Goal: Information Seeking & Learning: Learn about a topic

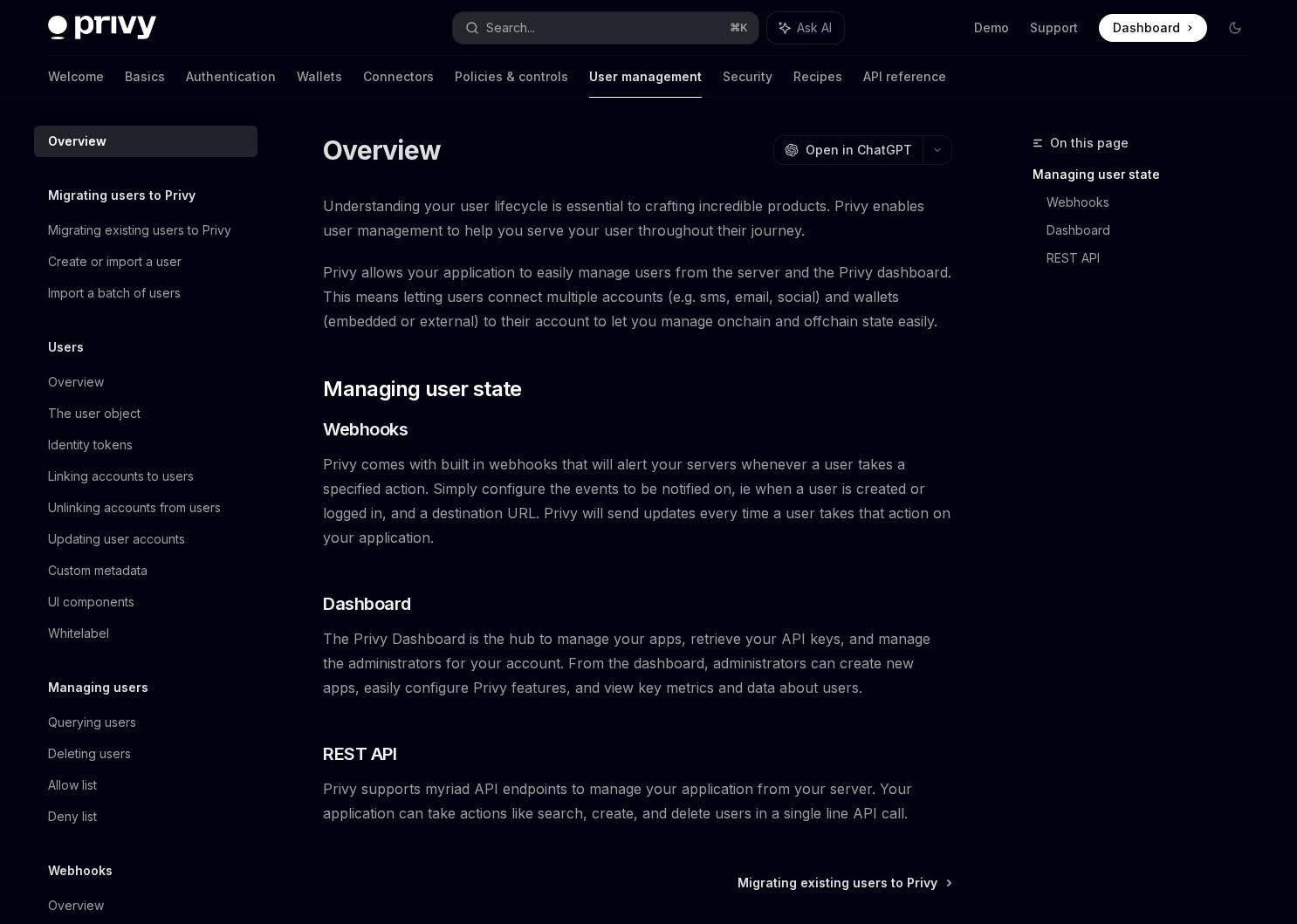
click at [633, 546] on span "Privy comes with built in webhooks that will alert your servers whenever a user…" at bounding box center [638, 500] width 629 height 97
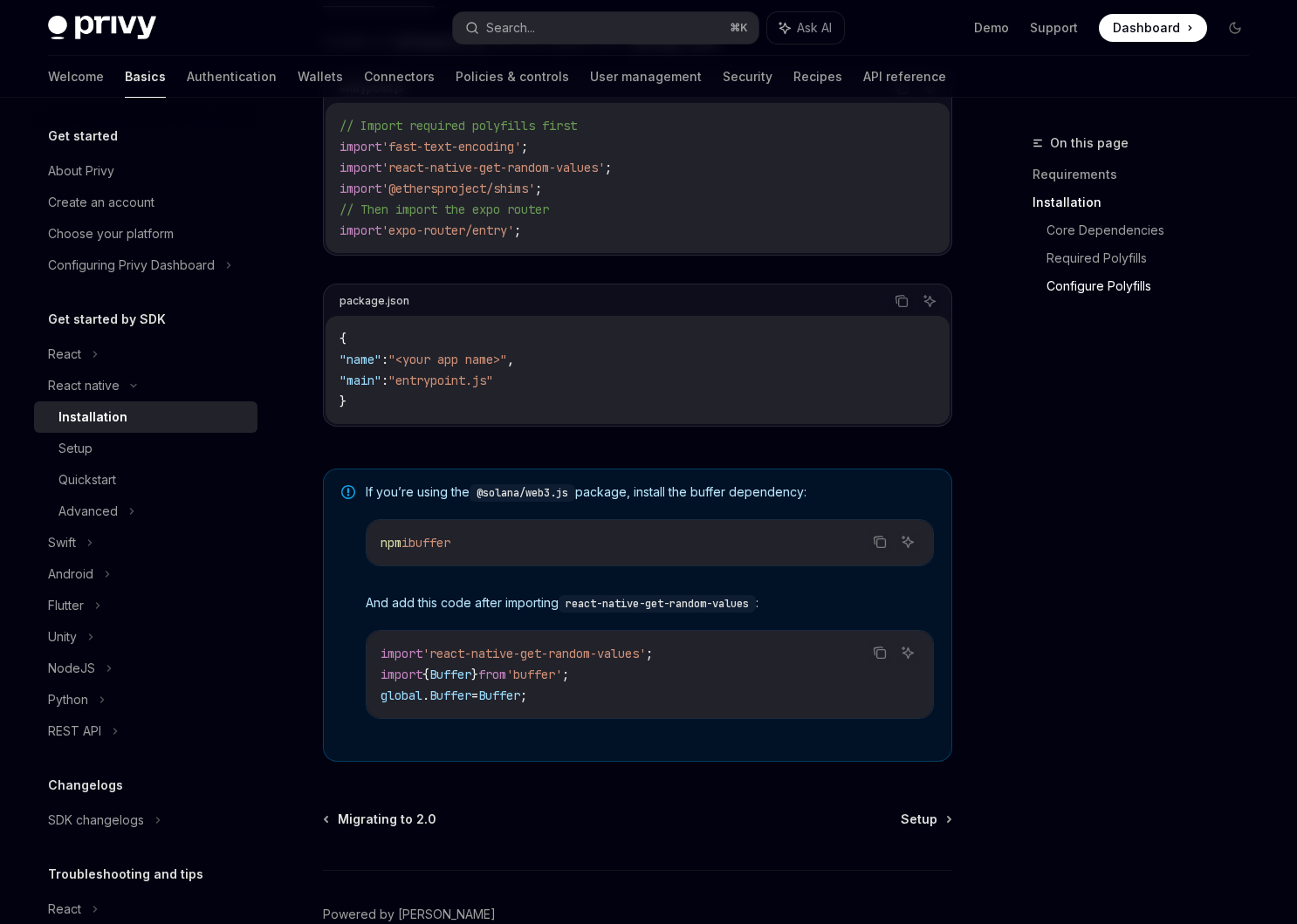
scroll to position [1070, 0]
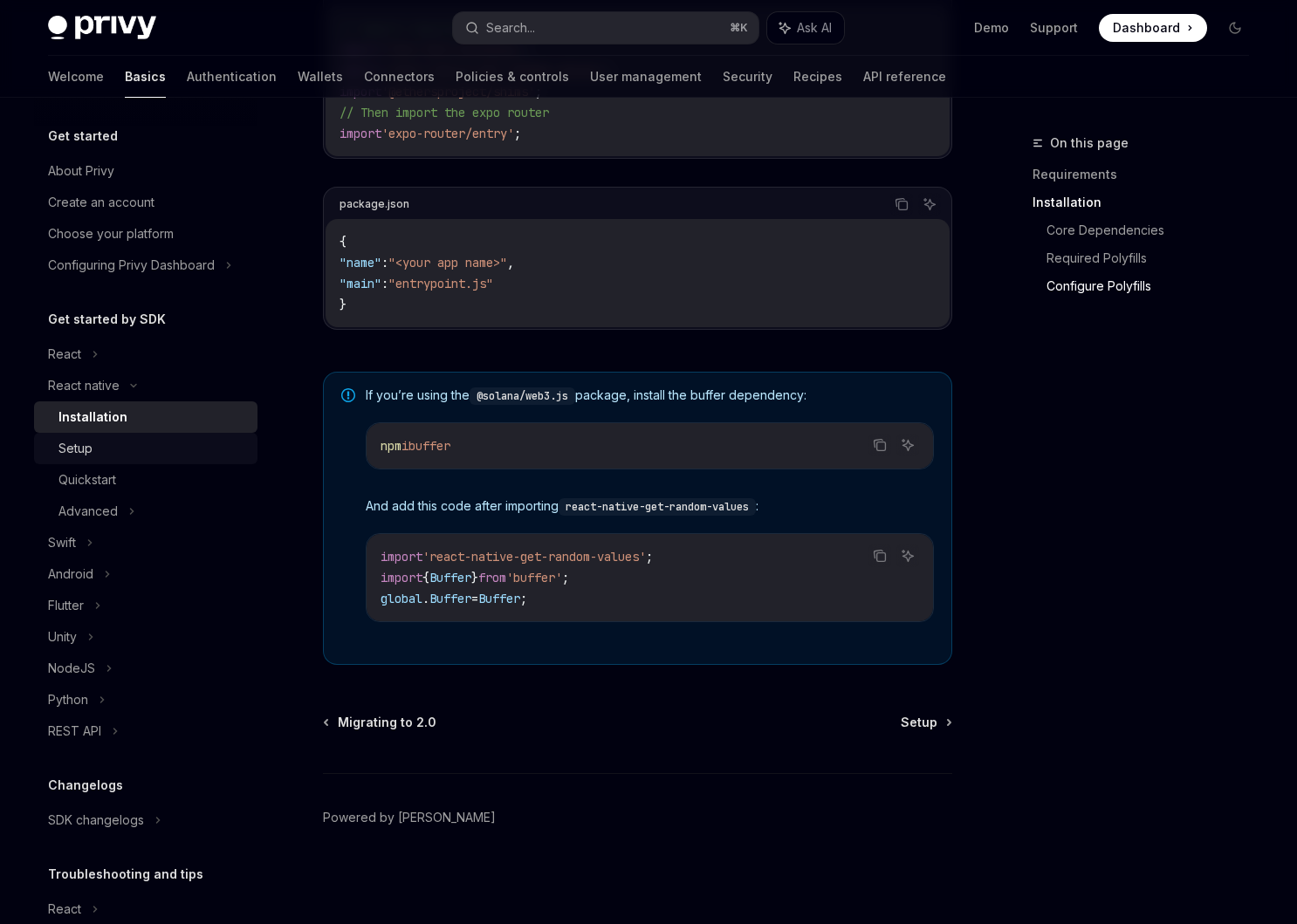
click at [121, 458] on div "Setup" at bounding box center [152, 448] width 188 height 21
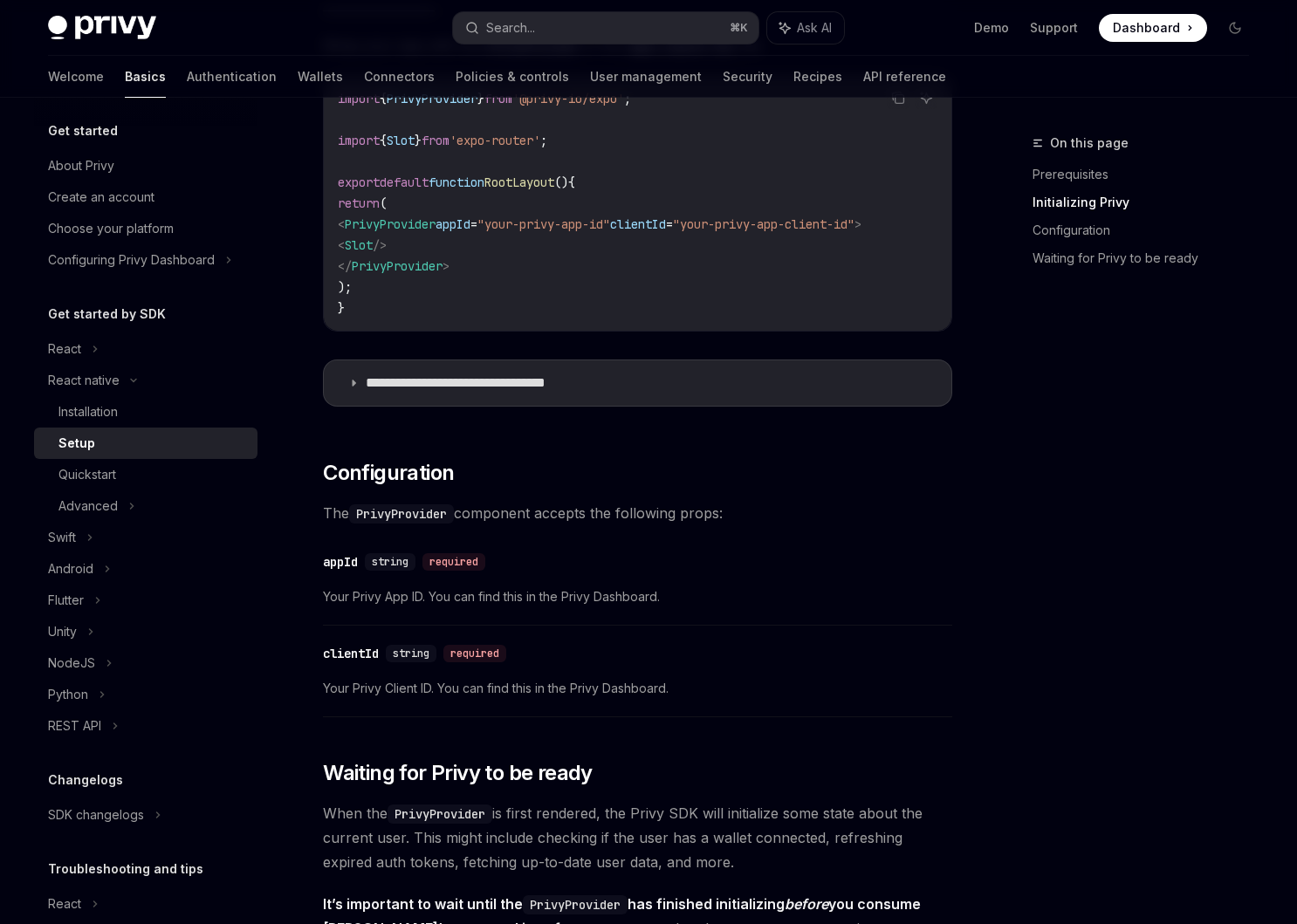
scroll to position [622, 0]
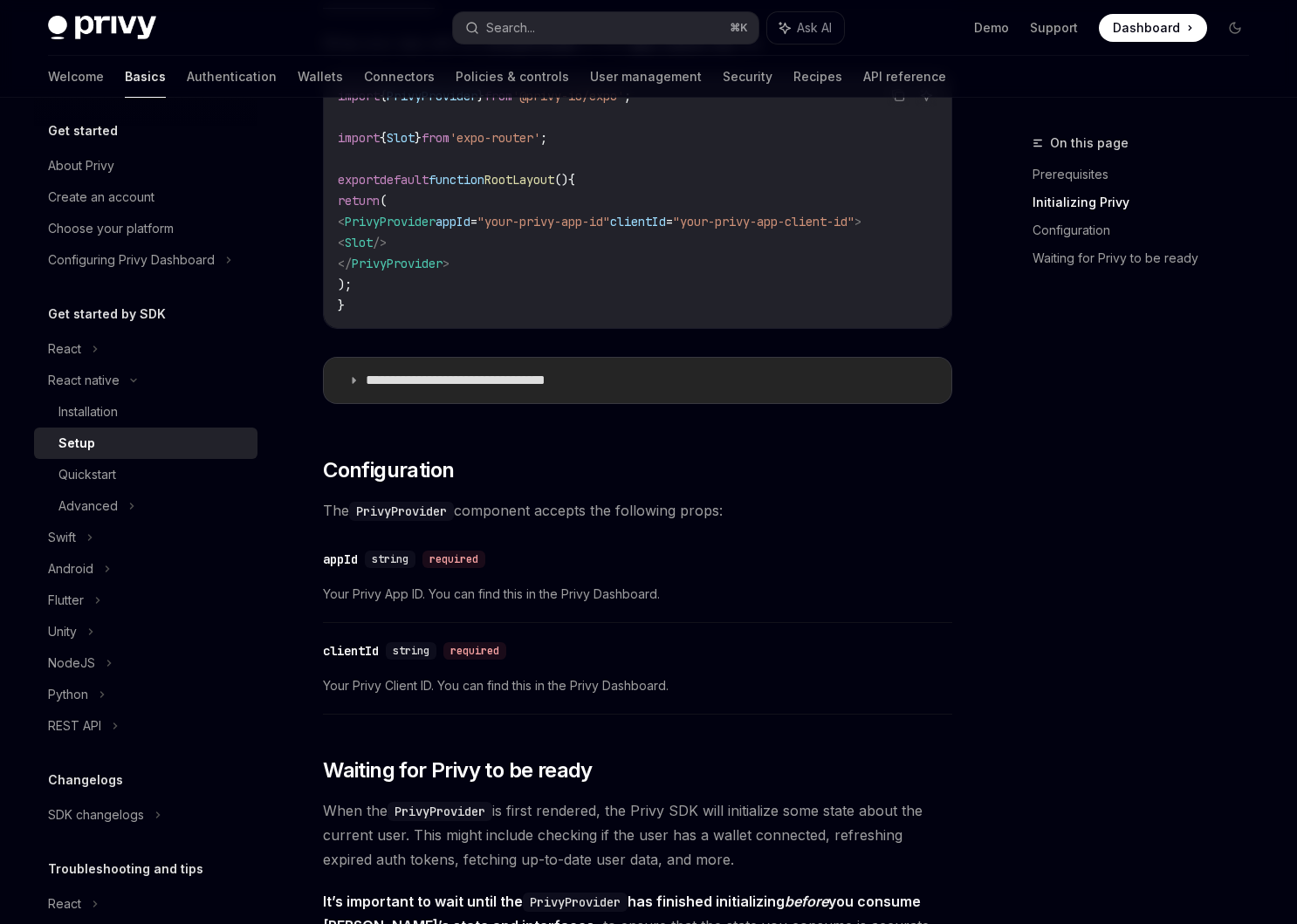
click at [505, 372] on summary "**********" at bounding box center [638, 380] width 628 height 45
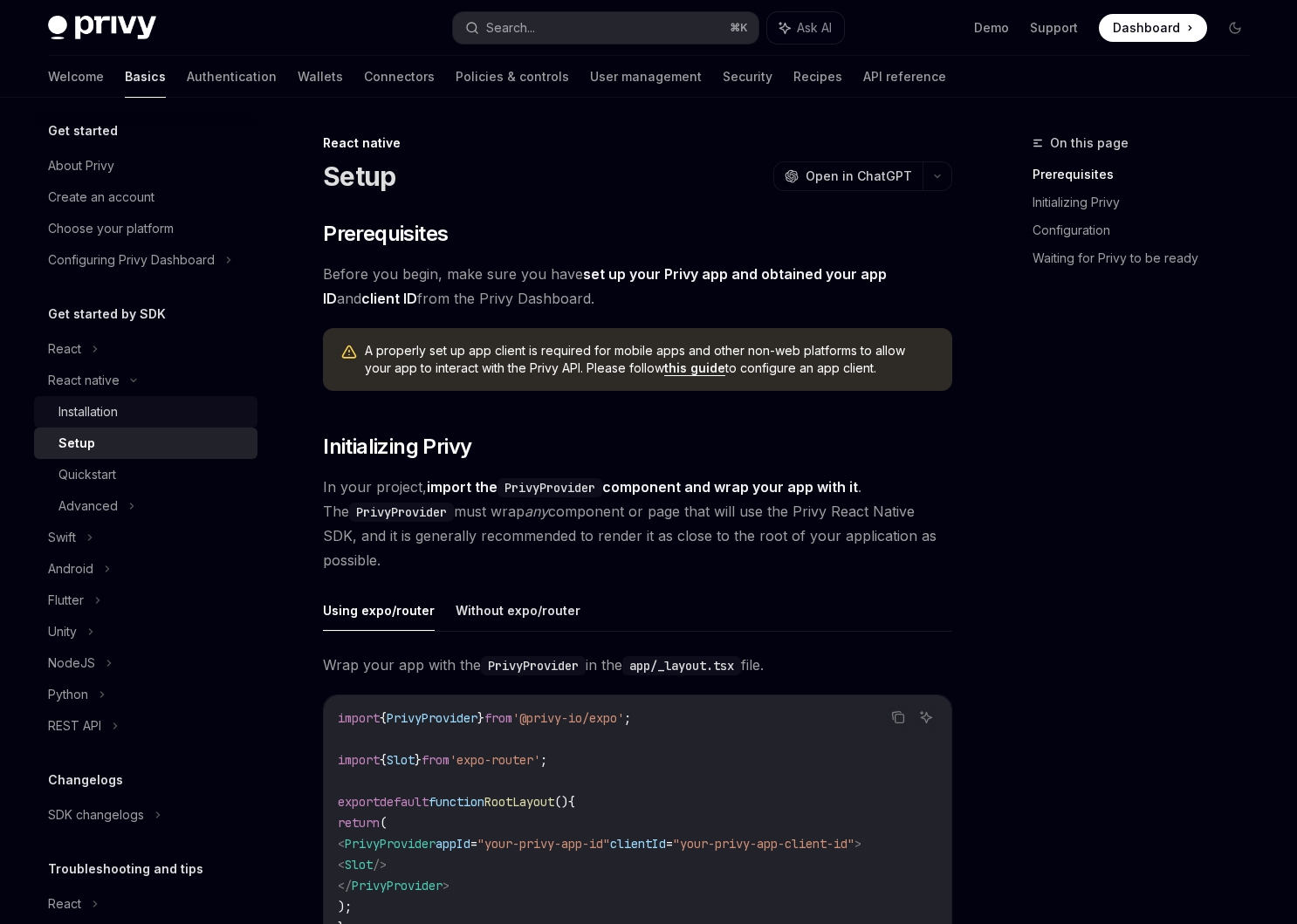
click at [124, 419] on div "Installation" at bounding box center [152, 411] width 188 height 21
type textarea "*"
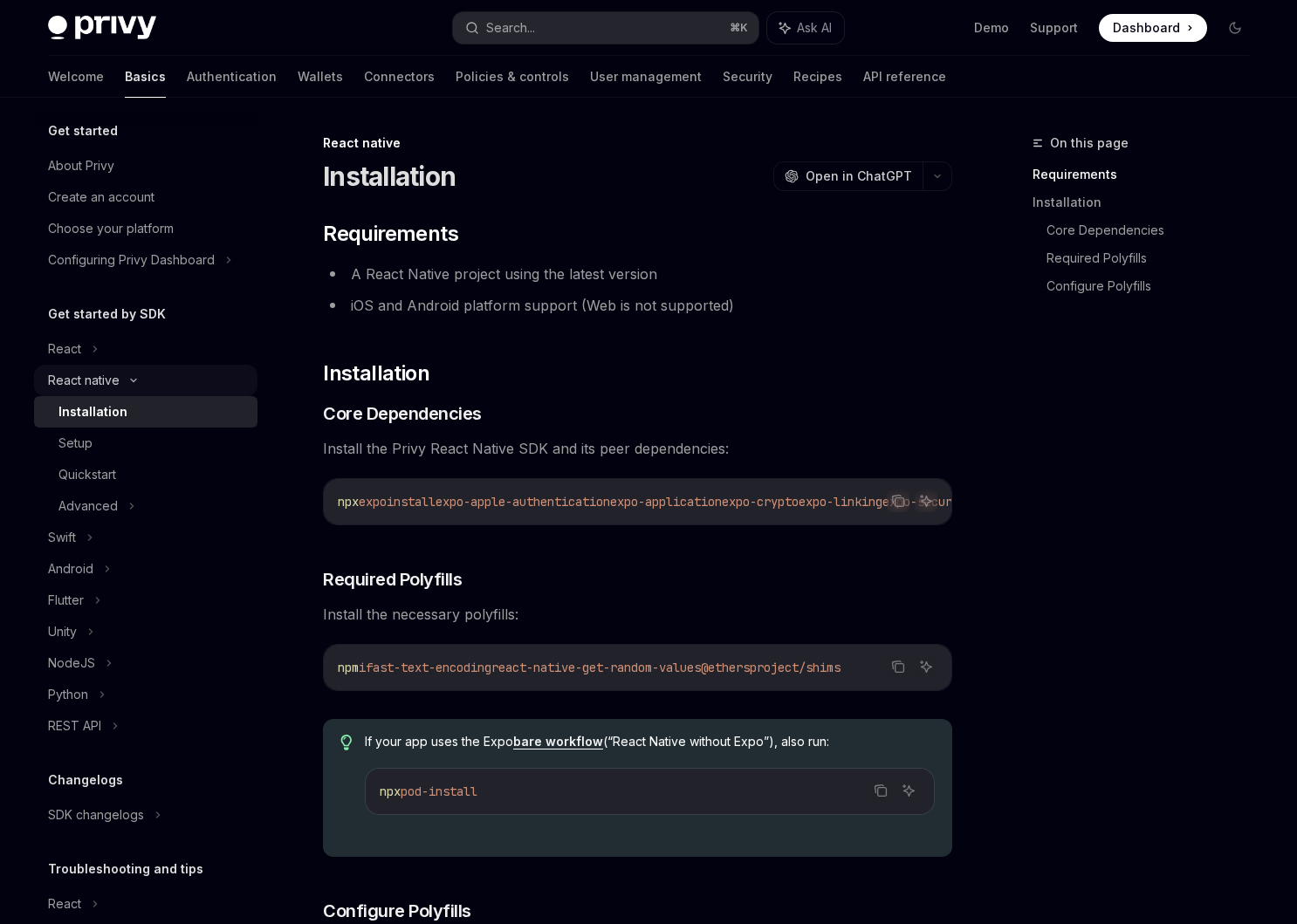
click at [101, 378] on div "React native" at bounding box center [84, 380] width 72 height 21
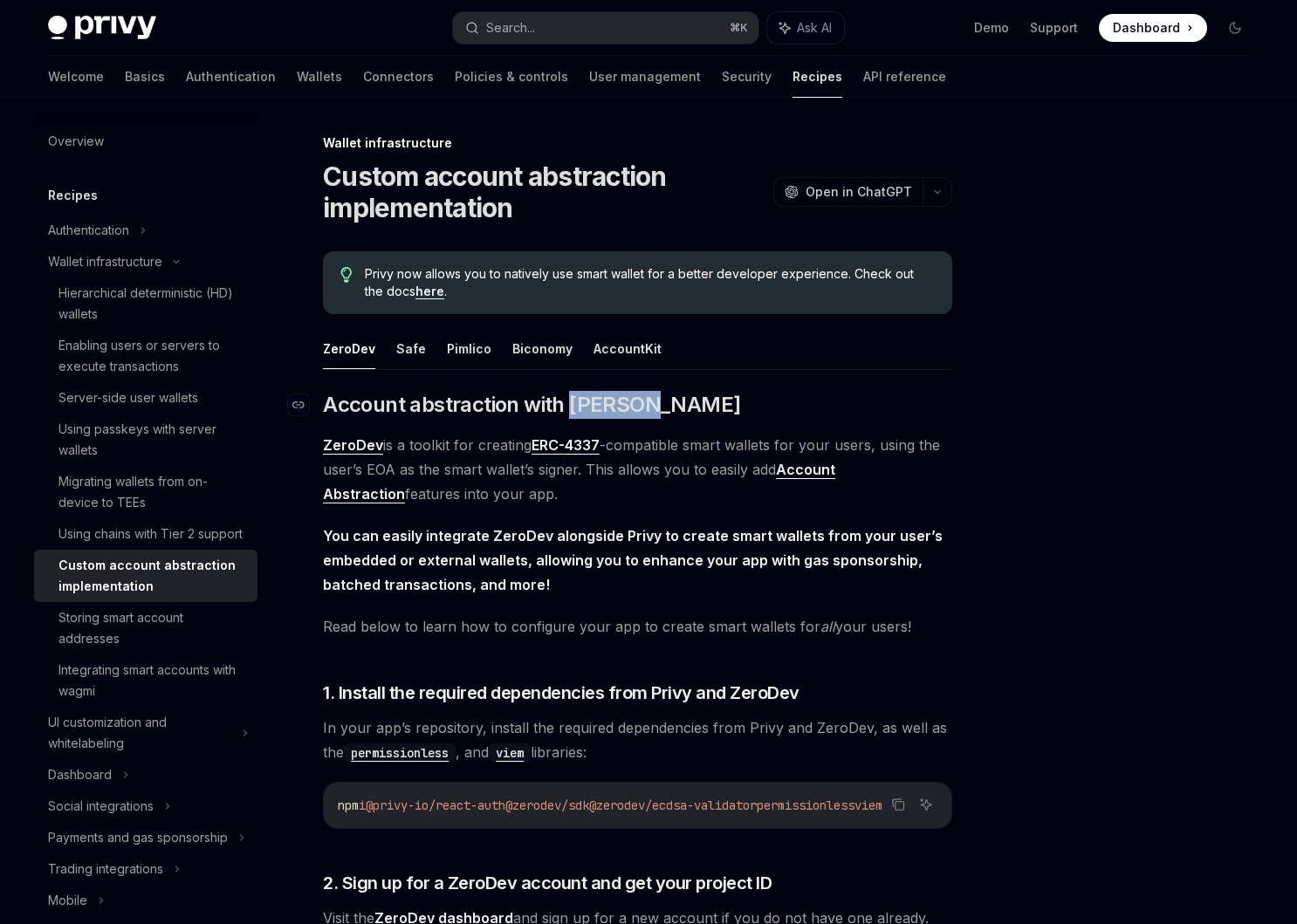
drag, startPoint x: 715, startPoint y: 398, endPoint x: 570, endPoint y: 397, distance: 145.0
click at [570, 397] on h2 "​ Account abstraction with [PERSON_NAME]" at bounding box center [638, 405] width 629 height 28
copy span "ZeroDev"
click at [506, 409] on span "Account abstraction with ZeroDev" at bounding box center [531, 405] width 417 height 28
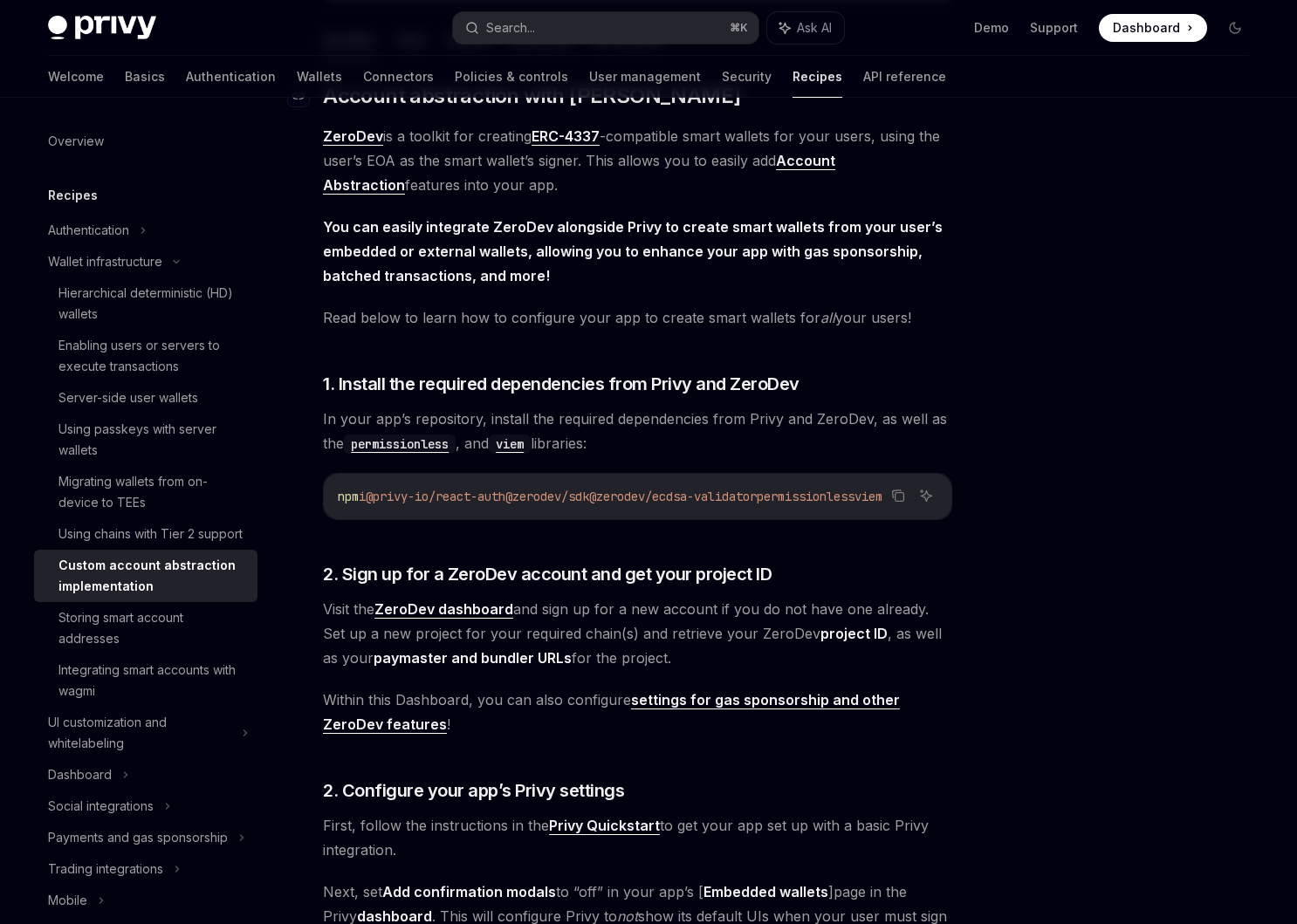
scroll to position [391, 0]
